Goal: Information Seeking & Learning: Learn about a topic

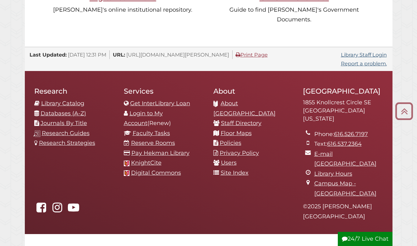
scroll to position [655, 0]
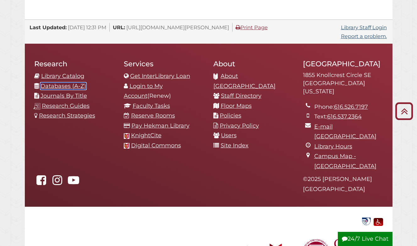
click at [56, 83] on link "Databases (A-Z)" at bounding box center [64, 86] width 46 height 7
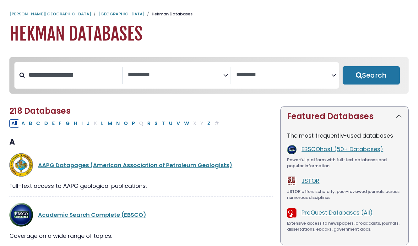
select select "Database Subject Filter"
select select "Database Vendors Filter"
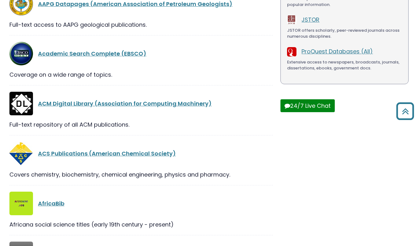
scroll to position [161, 0]
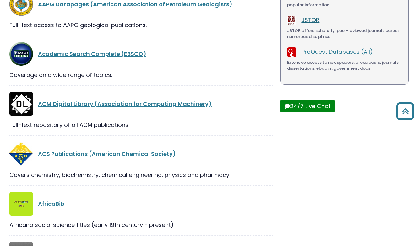
click at [310, 19] on link "JSTOR" at bounding box center [311, 20] width 18 height 8
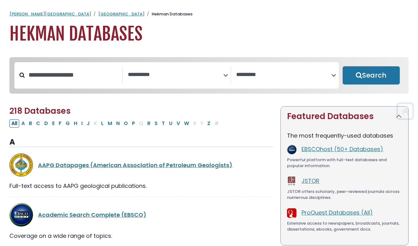
select select "Database Subject Filter"
select select "Database Vendors Filter"
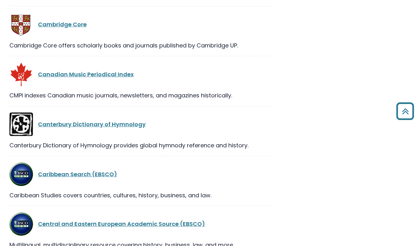
scroll to position [2193, 0]
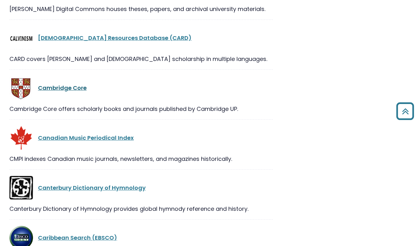
click at [64, 84] on link "Cambridge Core" at bounding box center [62, 88] width 49 height 8
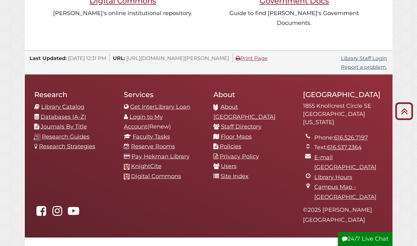
scroll to position [656, 0]
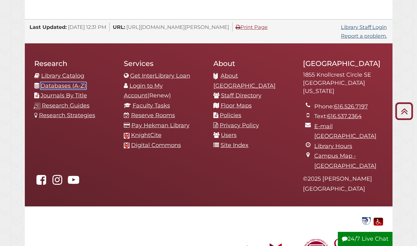
click at [62, 82] on link "Databases (A-Z)" at bounding box center [64, 85] width 46 height 7
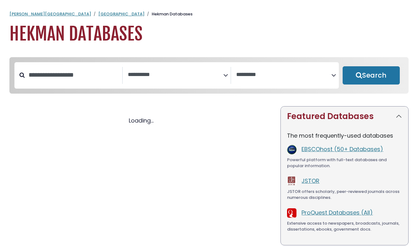
select select "Database Subject Filter"
select select "Database Vendors Filter"
select select "Database Subject Filter"
select select "Database Vendors Filter"
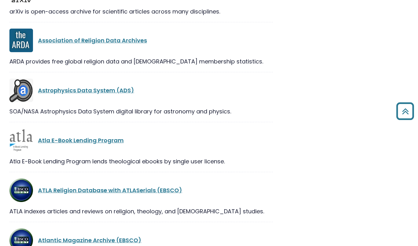
scroll to position [1643, 0]
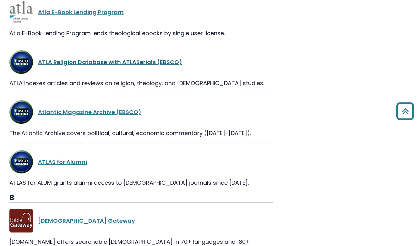
click at [113, 64] on link "ATLA Religion Database with ATLASerials (EBSCO)" at bounding box center [110, 62] width 144 height 8
